Goal: Complete application form

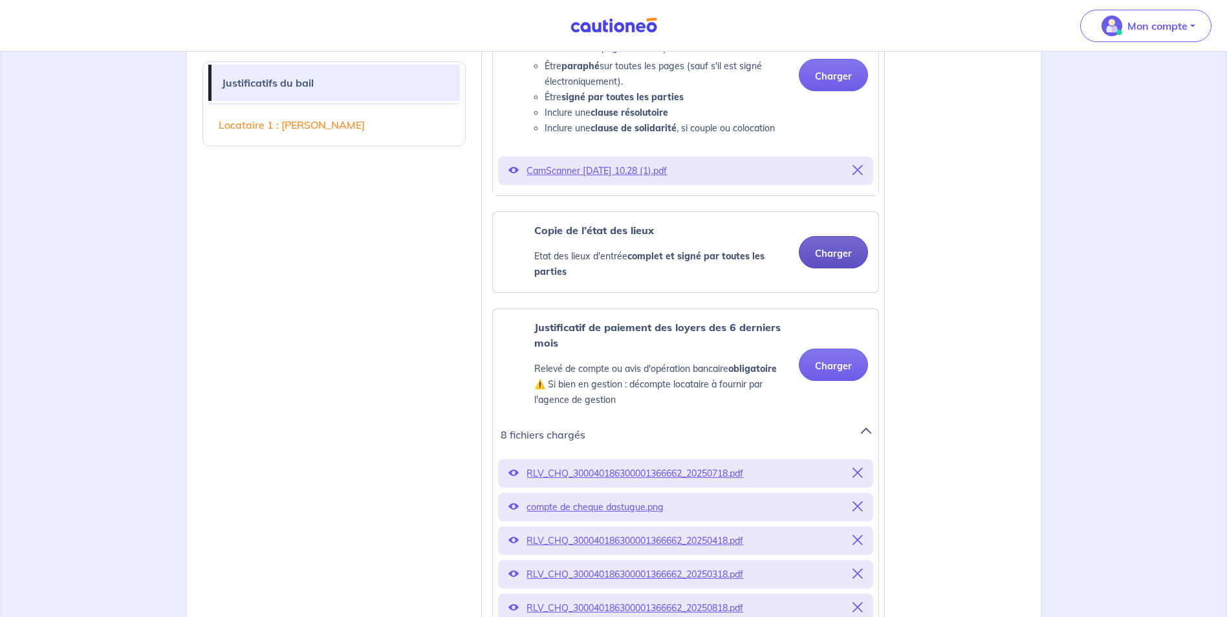
click at [845, 254] on button "Charger" at bounding box center [833, 252] width 69 height 32
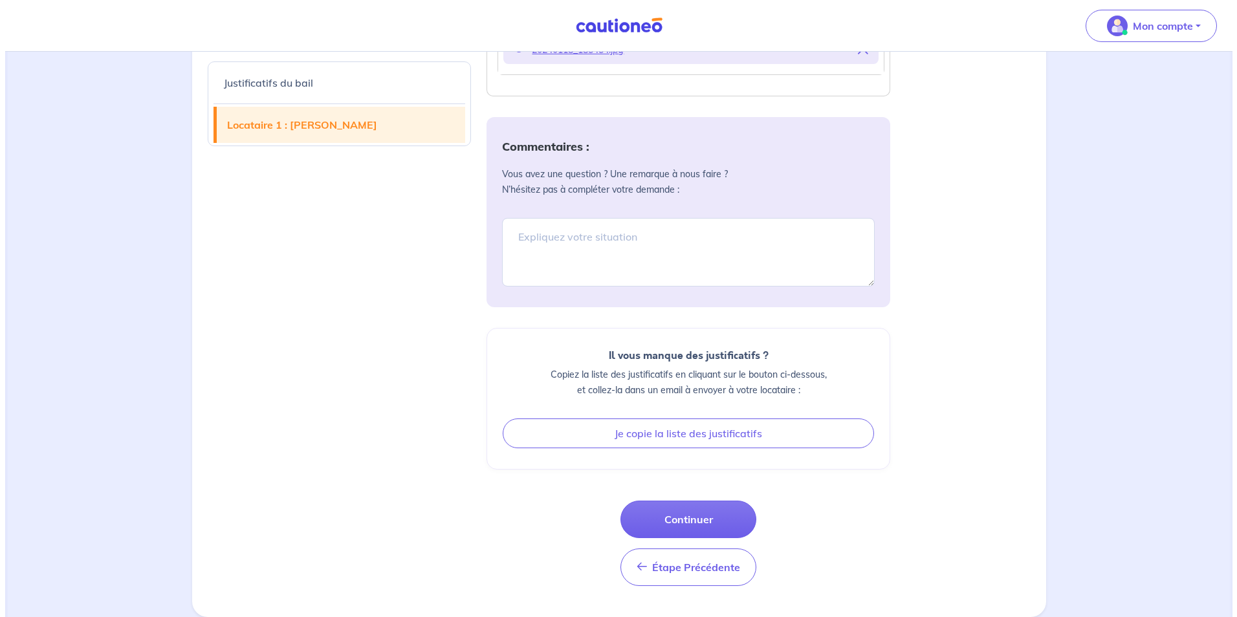
scroll to position [1966, 0]
click at [717, 523] on button "Continuer" at bounding box center [683, 520] width 136 height 38
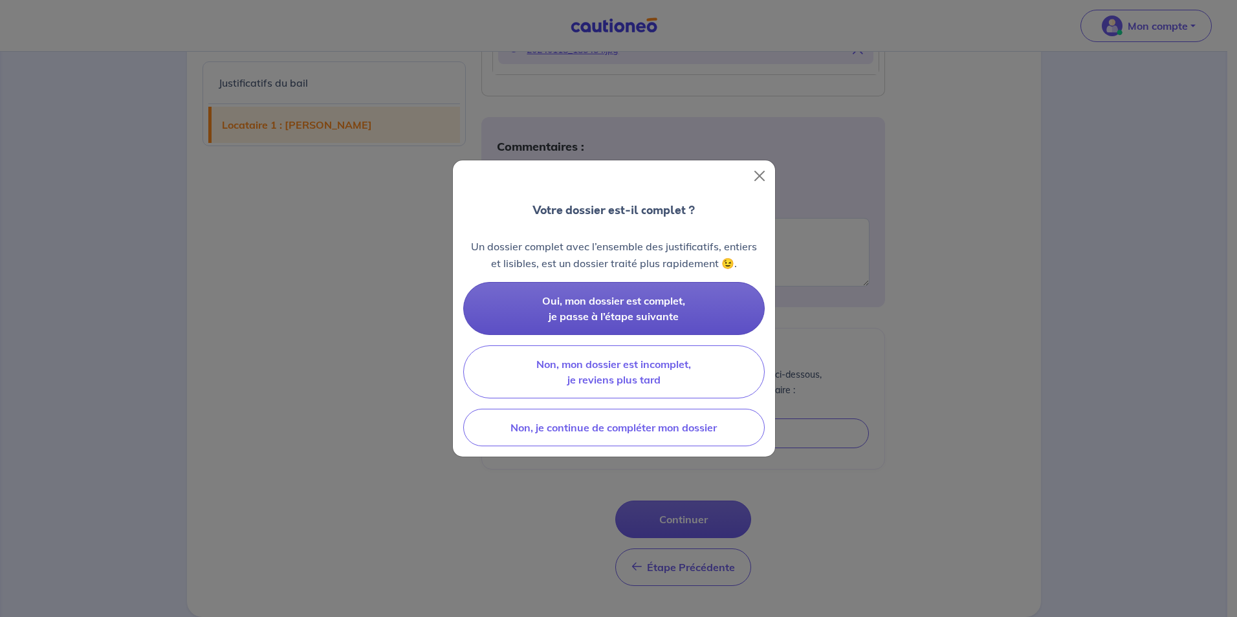
click at [699, 310] on button "Oui, mon dossier est complet, je passe à l’étape suivante" at bounding box center [613, 308] width 301 height 53
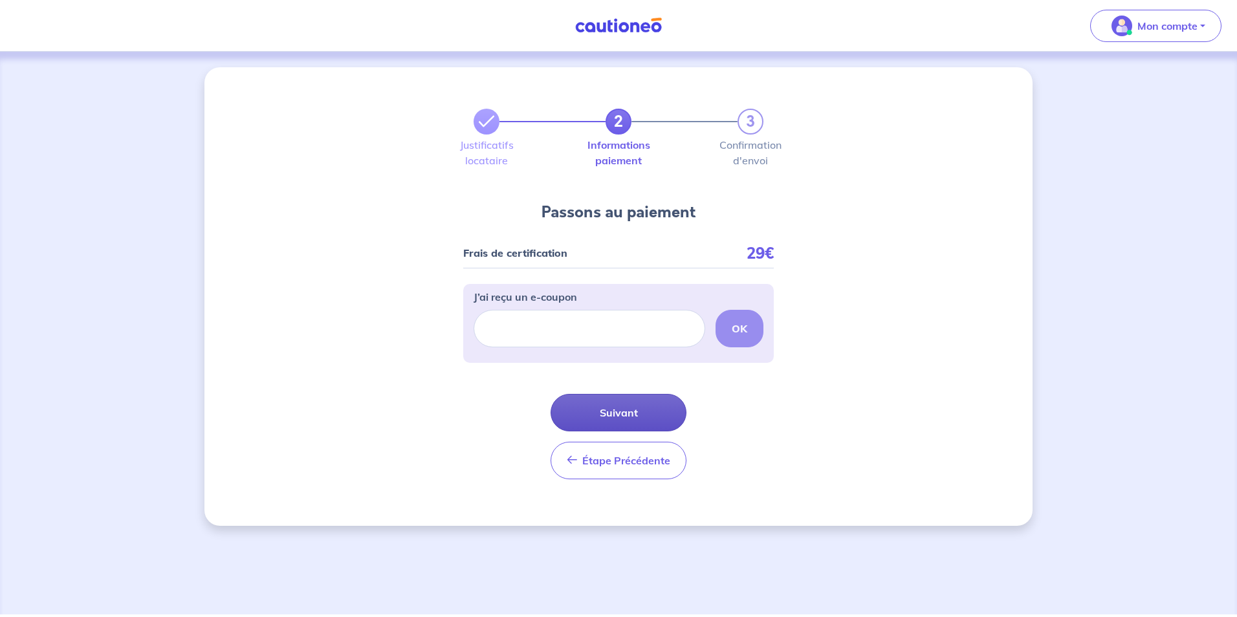
click at [633, 419] on button "Suivant" at bounding box center [619, 413] width 136 height 38
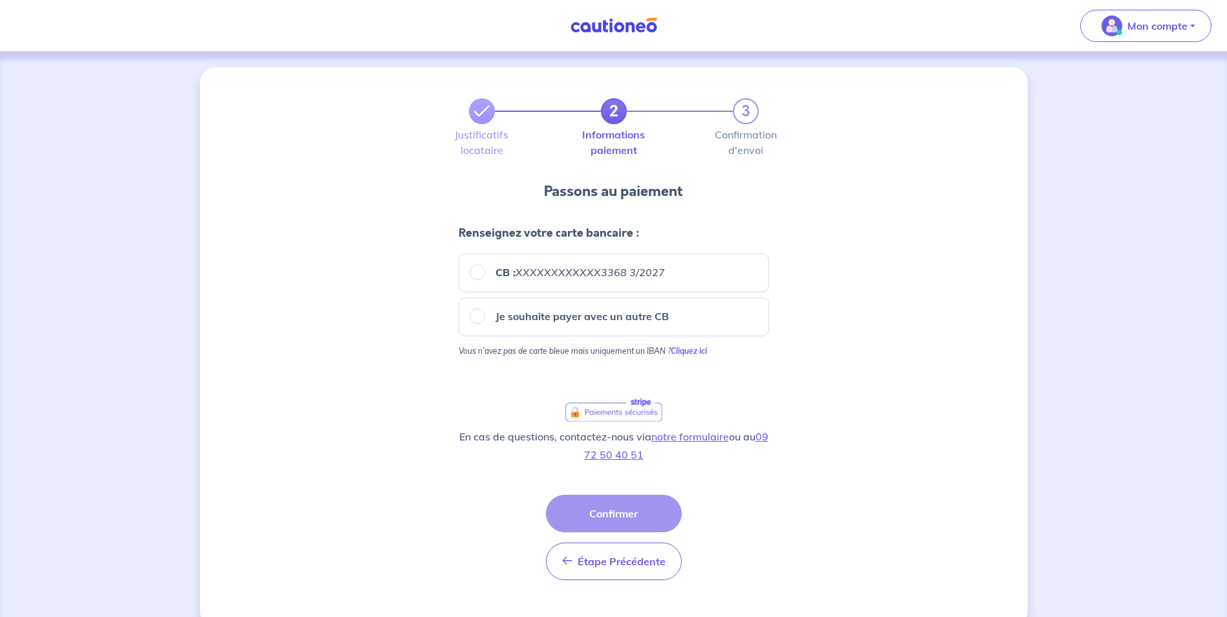
click at [688, 278] on div "CB : XXXXXXXXXXXX3368 3/2027" at bounding box center [614, 273] width 289 height 16
click at [477, 273] on input "CB : XXXXXXXXXXXX3368 3/2027" at bounding box center [478, 273] width 16 height 16
radio input "true"
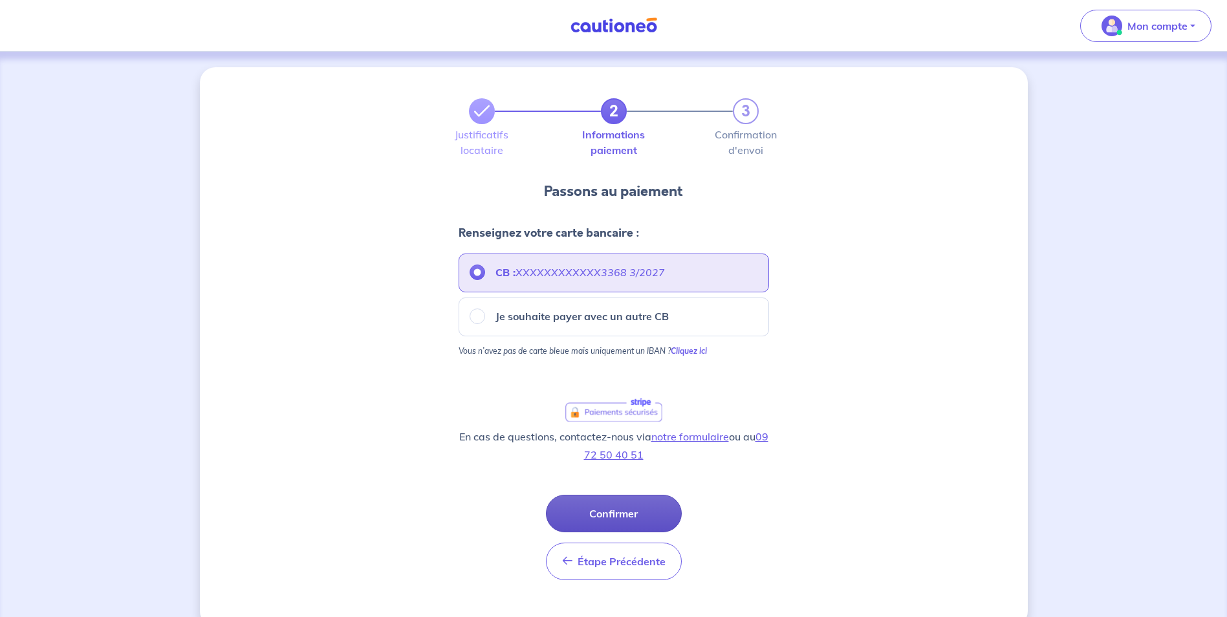
click at [648, 505] on button "Confirmer" at bounding box center [614, 514] width 136 height 38
